Goal: Navigation & Orientation: Find specific page/section

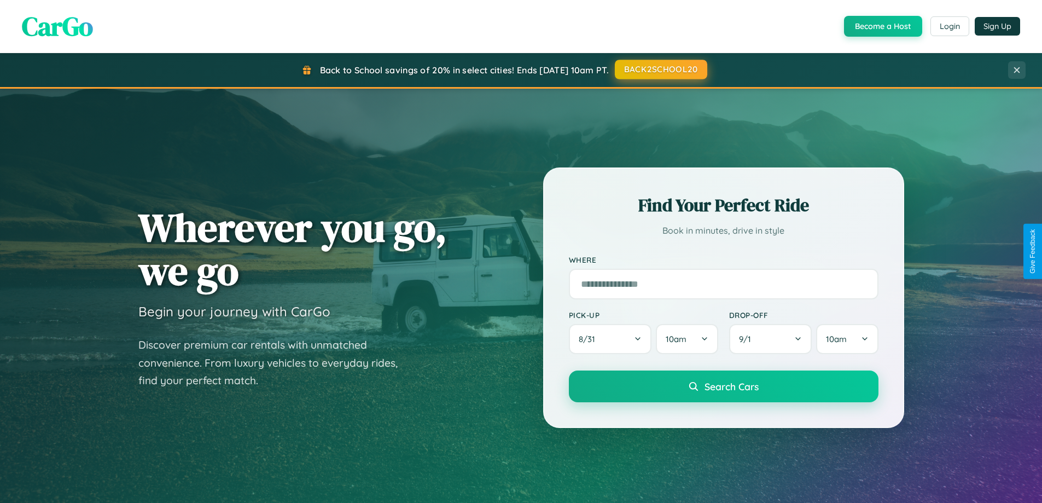
click at [660, 69] on button "BACK2SCHOOL20" at bounding box center [661, 70] width 92 height 20
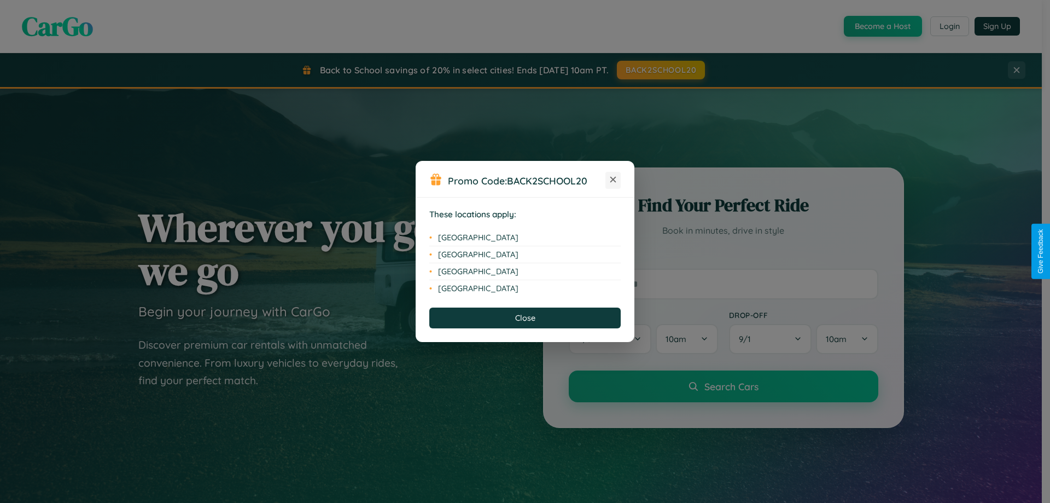
click at [613, 180] on icon at bounding box center [613, 180] width 6 height 6
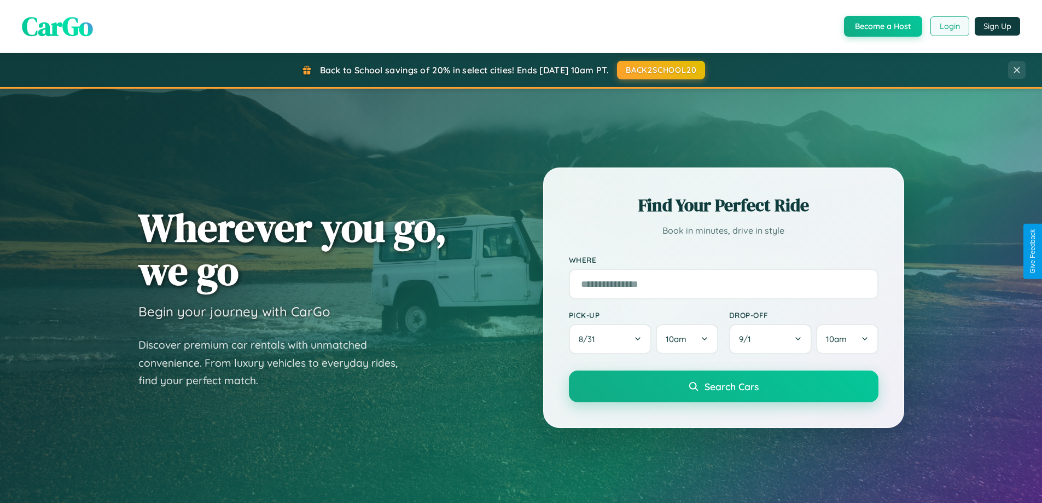
click at [949, 26] on button "Login" at bounding box center [949, 26] width 39 height 20
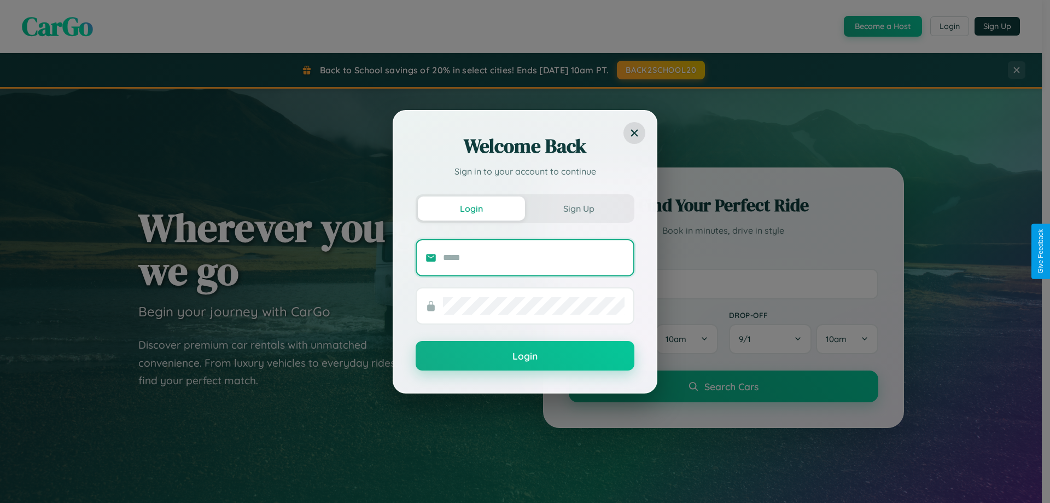
click at [534, 257] on input "text" at bounding box center [534, 258] width 182 height 18
type input "**********"
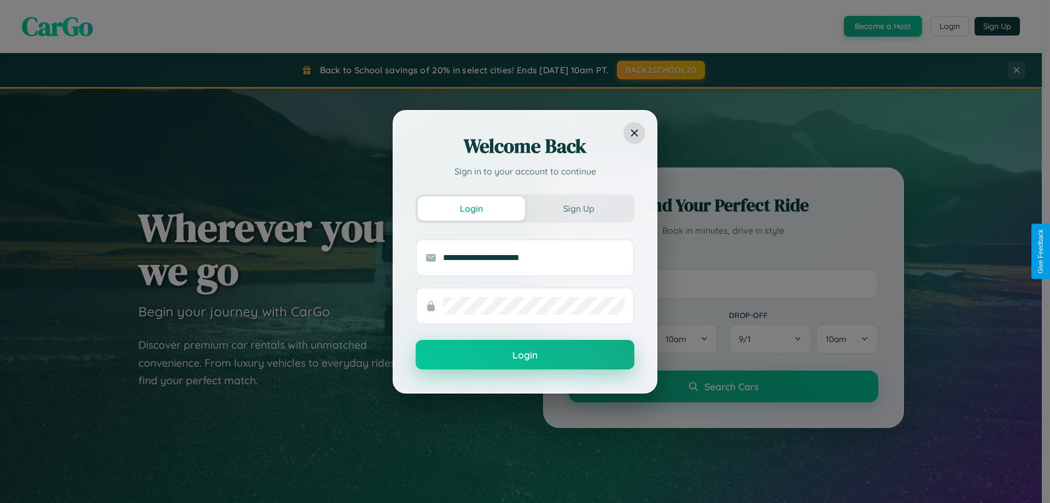
click at [525, 355] on button "Login" at bounding box center [525, 355] width 219 height 30
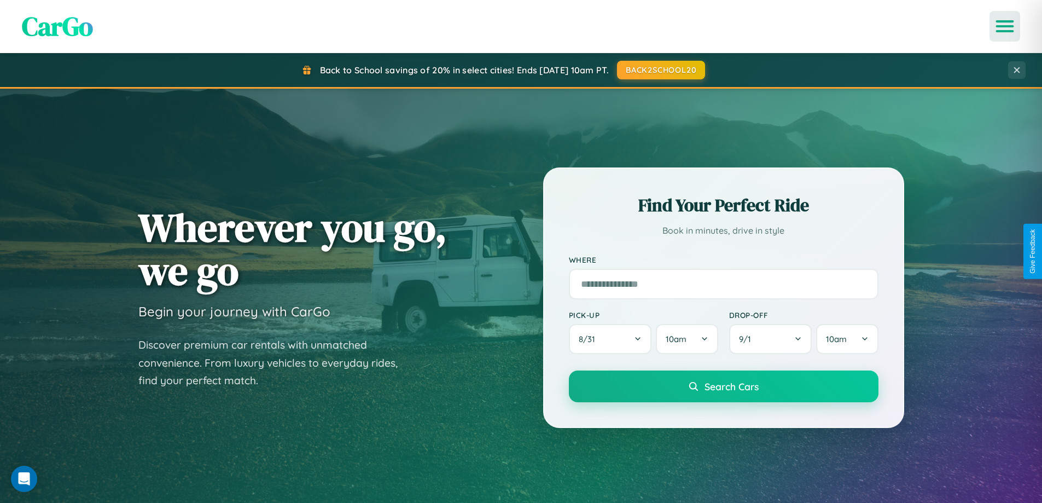
click at [1005, 26] on icon "Open menu" at bounding box center [1005, 26] width 16 height 10
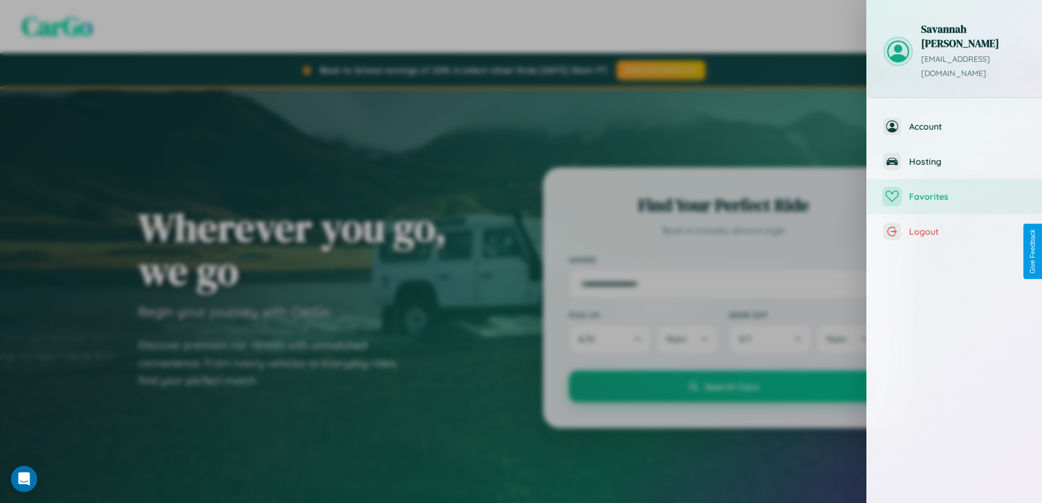
click at [954, 191] on span "Favorites" at bounding box center [967, 196] width 116 height 11
